Goal: Book appointment/travel/reservation

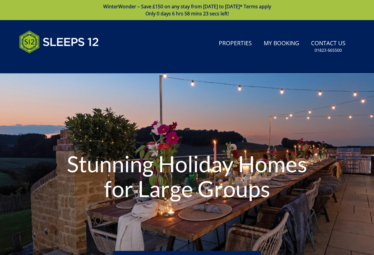
click at [235, 42] on link "Properties" at bounding box center [235, 43] width 38 height 13
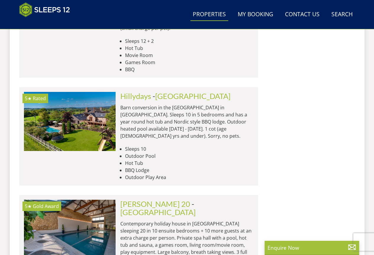
scroll to position [1238, 0]
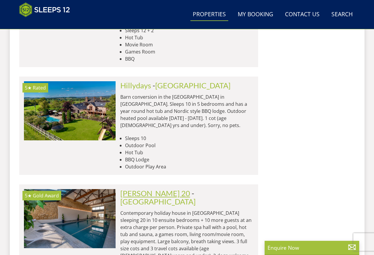
click at [150, 189] on link "[PERSON_NAME] 20" at bounding box center [155, 193] width 70 height 9
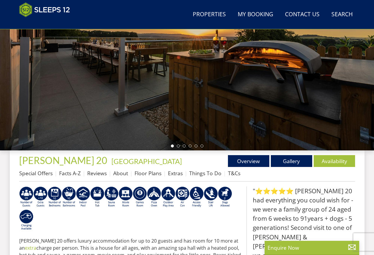
scroll to position [168, 0]
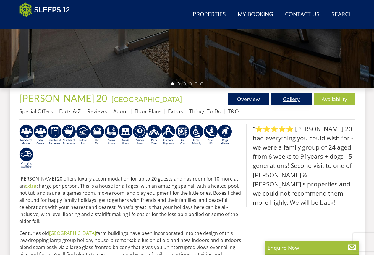
click at [289, 98] on link "Gallery" at bounding box center [291, 99] width 41 height 12
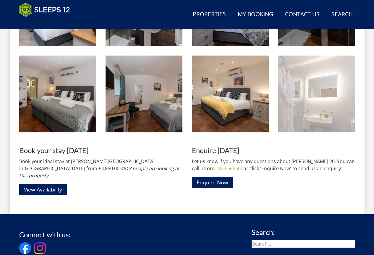
scroll to position [931, 0]
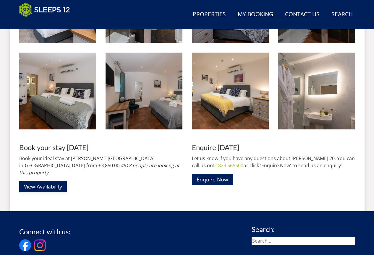
click at [47, 181] on link "View Availability" at bounding box center [43, 187] width 48 height 12
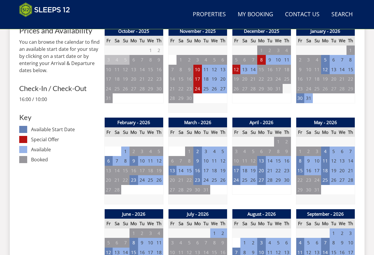
scroll to position [355, 0]
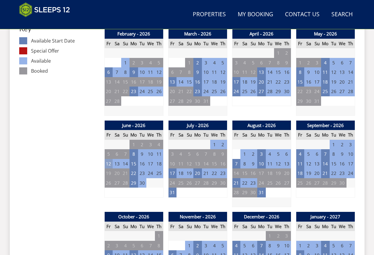
click at [107, 162] on td "12" at bounding box center [108, 164] width 8 height 10
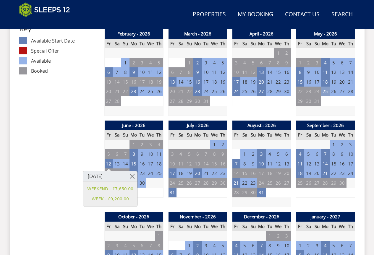
click at [324, 90] on td "25" at bounding box center [325, 92] width 8 height 10
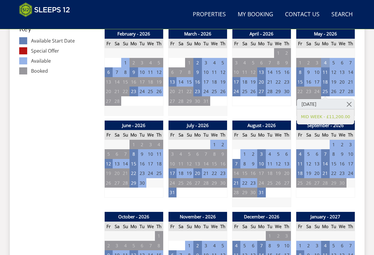
click at [325, 61] on td "4" at bounding box center [325, 63] width 8 height 10
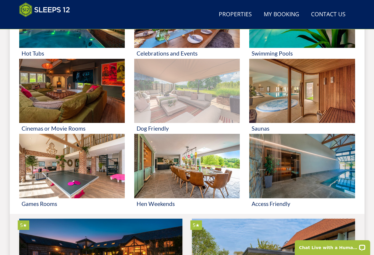
scroll to position [331, 0]
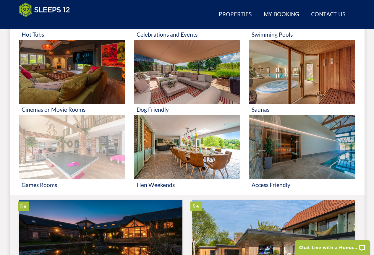
click at [71, 151] on img at bounding box center [72, 147] width 106 height 64
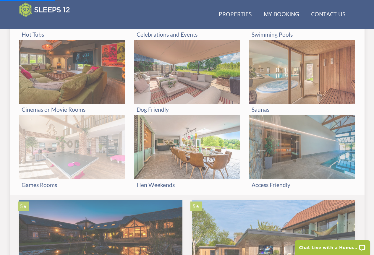
click at [71, 151] on img at bounding box center [72, 147] width 106 height 64
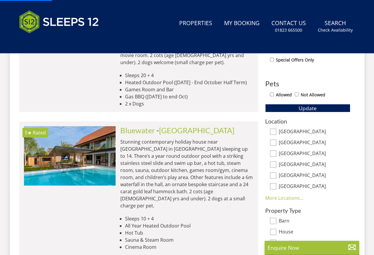
drag, startPoint x: 51, startPoint y: 171, endPoint x: 34, endPoint y: 185, distance: 22.3
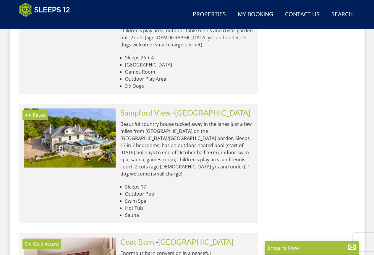
scroll to position [1419, 0]
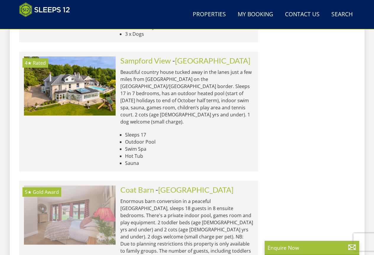
click at [88, 186] on img at bounding box center [70, 215] width 92 height 59
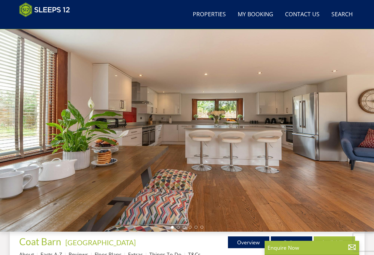
scroll to position [148, 0]
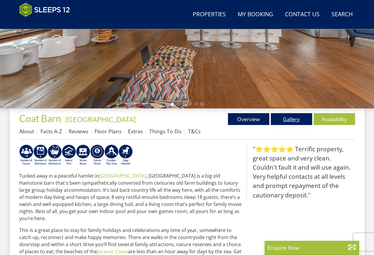
click at [293, 118] on link "Gallery" at bounding box center [291, 119] width 41 height 12
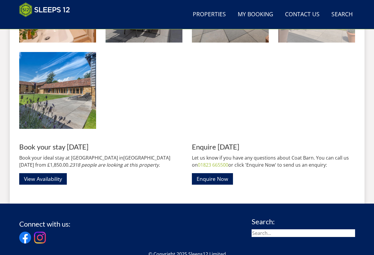
scroll to position [937, 0]
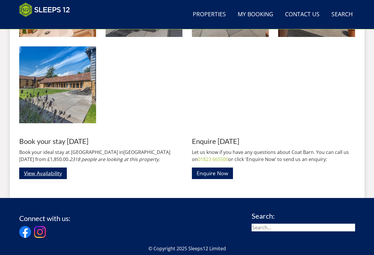
click at [43, 169] on link "View Availability" at bounding box center [43, 174] width 48 height 12
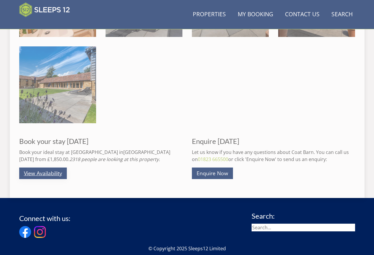
click at [43, 169] on link "View Availability" at bounding box center [43, 174] width 48 height 12
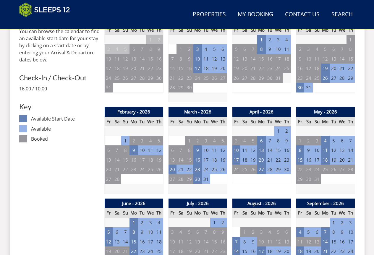
scroll to position [296, 0]
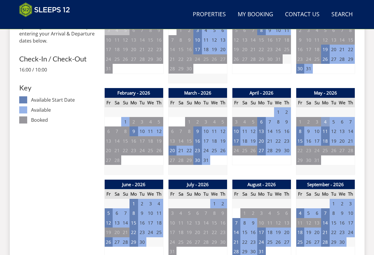
click at [326, 120] on td "4" at bounding box center [325, 122] width 8 height 10
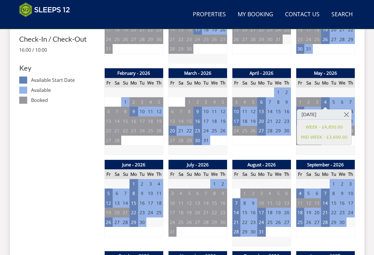
scroll to position [325, 0]
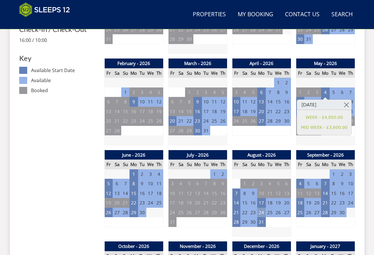
click at [262, 213] on td "24" at bounding box center [261, 213] width 8 height 10
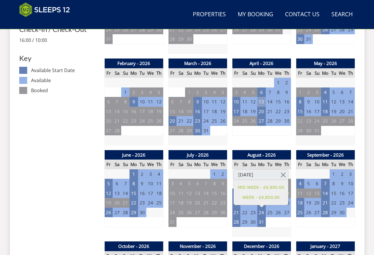
click at [262, 101] on td "13" at bounding box center [261, 102] width 8 height 10
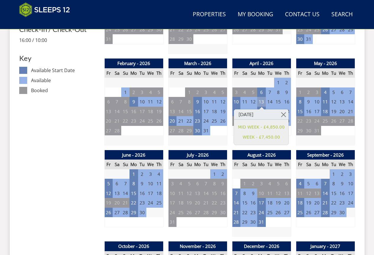
click at [262, 101] on td "13" at bounding box center [261, 102] width 8 height 10
click at [326, 111] on td "18" at bounding box center [325, 112] width 8 height 10
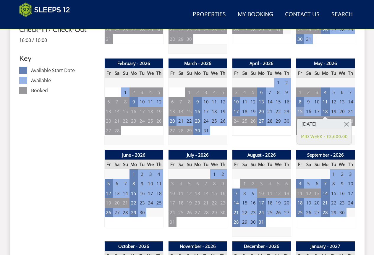
click at [299, 113] on td "15" at bounding box center [300, 112] width 8 height 10
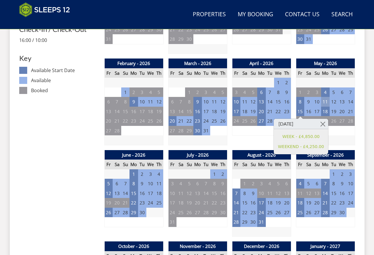
click at [323, 100] on td "11" at bounding box center [325, 102] width 8 height 10
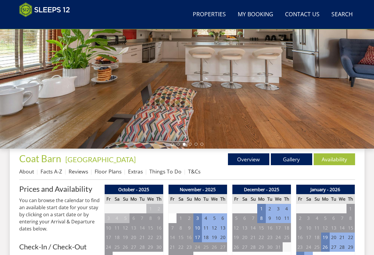
scroll to position [30, 0]
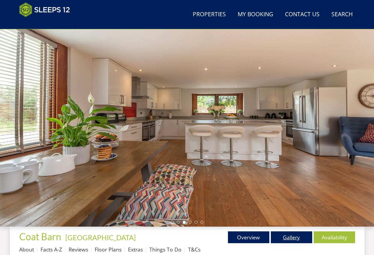
click at [290, 237] on link "Gallery" at bounding box center [291, 238] width 41 height 12
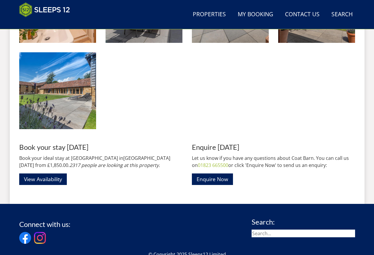
scroll to position [931, 0]
